Goal: Task Accomplishment & Management: Use online tool/utility

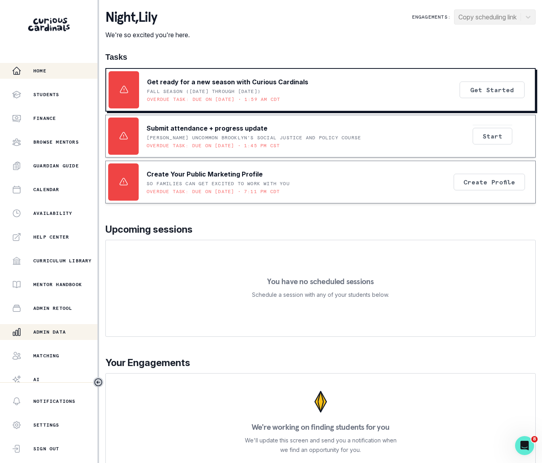
click at [49, 330] on p "Admin Data" at bounding box center [49, 332] width 32 height 6
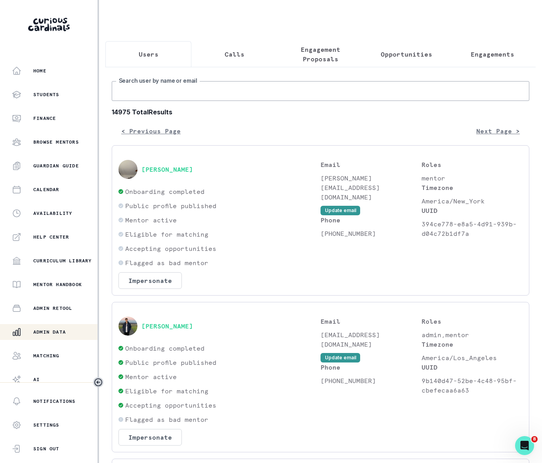
click at [192, 97] on input "Search user by name or email" at bounding box center [320, 91] width 417 height 20
type input "[PERSON_NAME]"
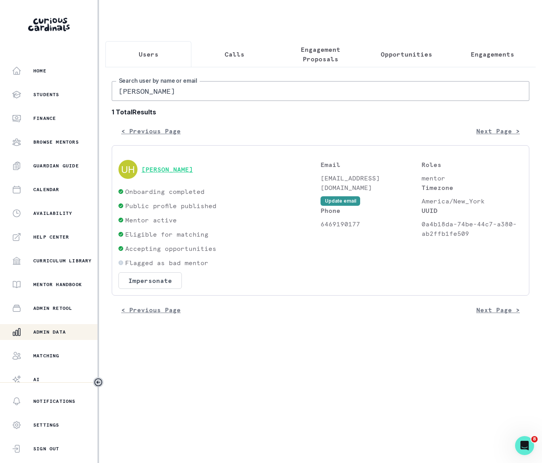
click at [175, 173] on button "[PERSON_NAME]" at bounding box center [166, 169] width 51 height 8
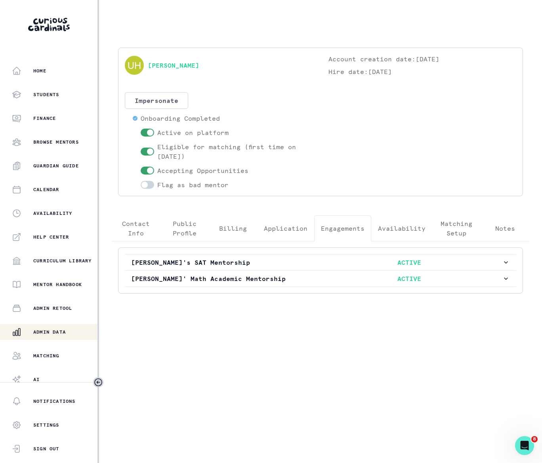
click at [342, 230] on p "Engagements" at bounding box center [343, 229] width 44 height 10
click at [504, 262] on icon "button" at bounding box center [506, 263] width 8 height 8
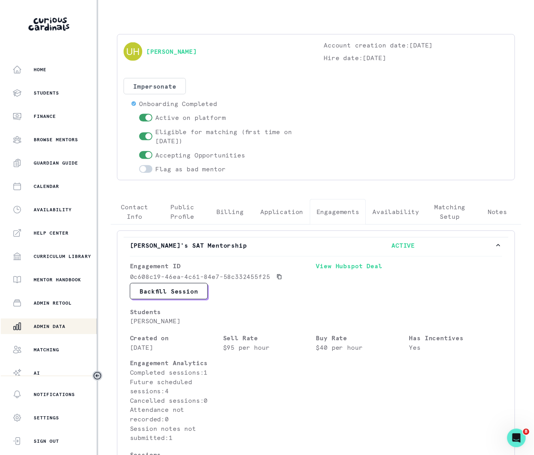
scroll to position [46, 0]
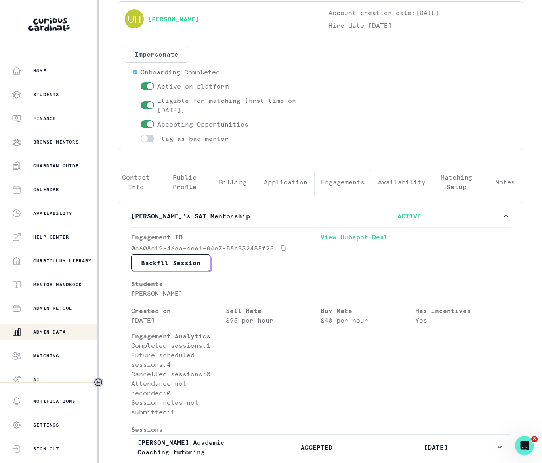
click at [359, 241] on link "View Hubspot Deal" at bounding box center [414, 243] width 189 height 22
click at [60, 333] on p "Admin Data" at bounding box center [49, 332] width 32 height 6
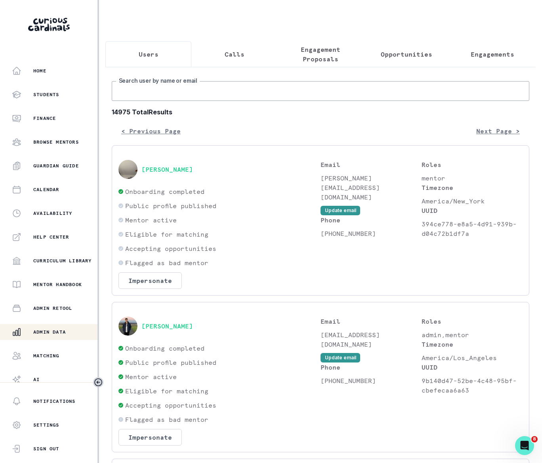
drag, startPoint x: 150, startPoint y: 102, endPoint x: 151, endPoint y: 106, distance: 4.8
click at [151, 101] on input "Search user by name or email" at bounding box center [320, 91] width 417 height 20
type input "sunrit panda"
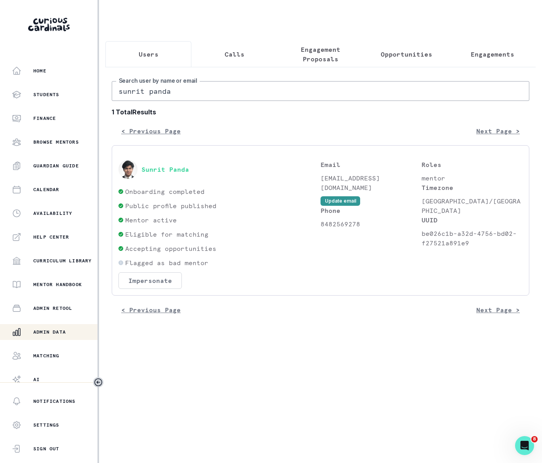
click at [158, 289] on button "Impersonate" at bounding box center [149, 280] width 63 height 17
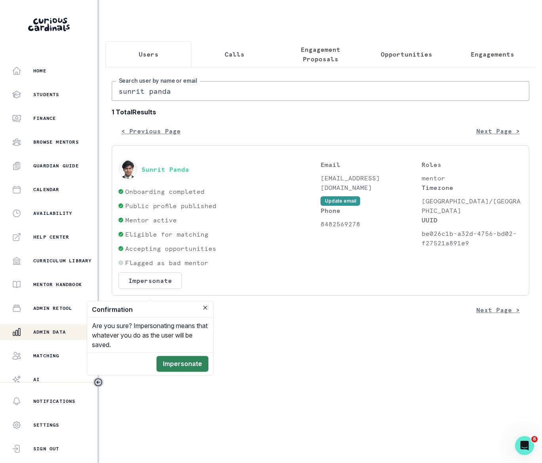
click at [180, 363] on button "Impersonate" at bounding box center [182, 364] width 52 height 16
